Goal: Task Accomplishment & Management: Manage account settings

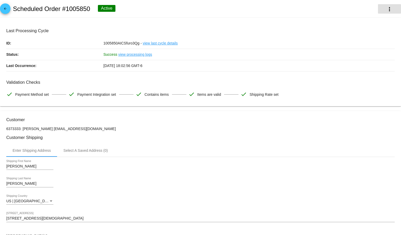
click at [380, 10] on button "more_vert" at bounding box center [389, 8] width 23 height 9
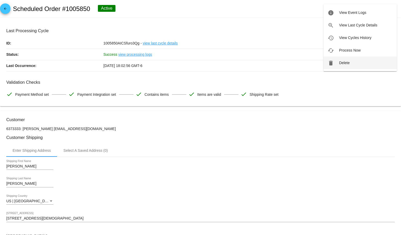
click at [349, 64] on span "Delete" at bounding box center [344, 63] width 10 height 4
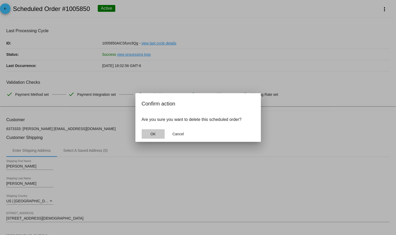
click at [158, 136] on button "OK" at bounding box center [153, 133] width 23 height 9
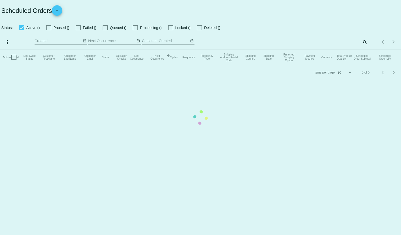
checkbox input "true"
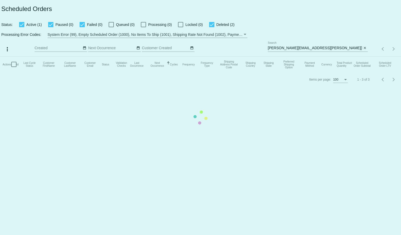
click at [282, 57] on mat-table "Actions Id Last Cycle Status Customer FirstName Customer LastName Customer Emai…" at bounding box center [200, 65] width 401 height 16
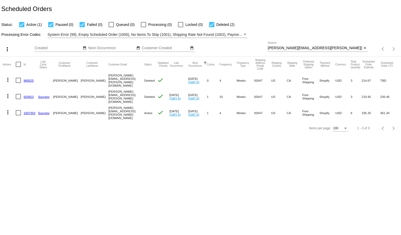
click at [282, 47] on input "[PERSON_NAME][EMAIL_ADDRESS][PERSON_NAME][DOMAIN_NAME]" at bounding box center [315, 48] width 94 height 4
paste input "seswyers@gmail"
type input "seswyers@gmail.com"
click at [283, 19] on div "Status: Active (1) Paused (0) Failed (0) Queued (0) Processing (0) Locked (0) D…" at bounding box center [200, 23] width 401 height 10
